Goal: Transaction & Acquisition: Purchase product/service

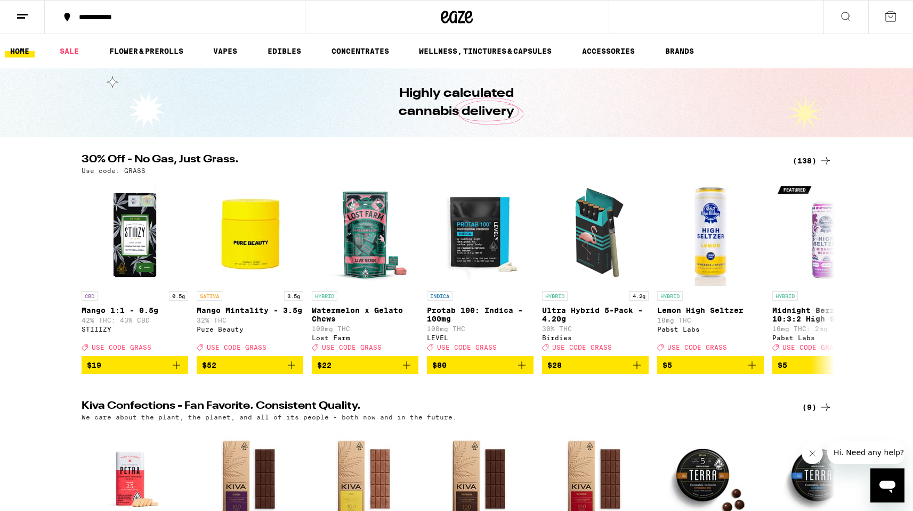
click at [804, 157] on div "(138)" at bounding box center [811, 161] width 39 height 13
